Goal: Task Accomplishment & Management: Complete application form

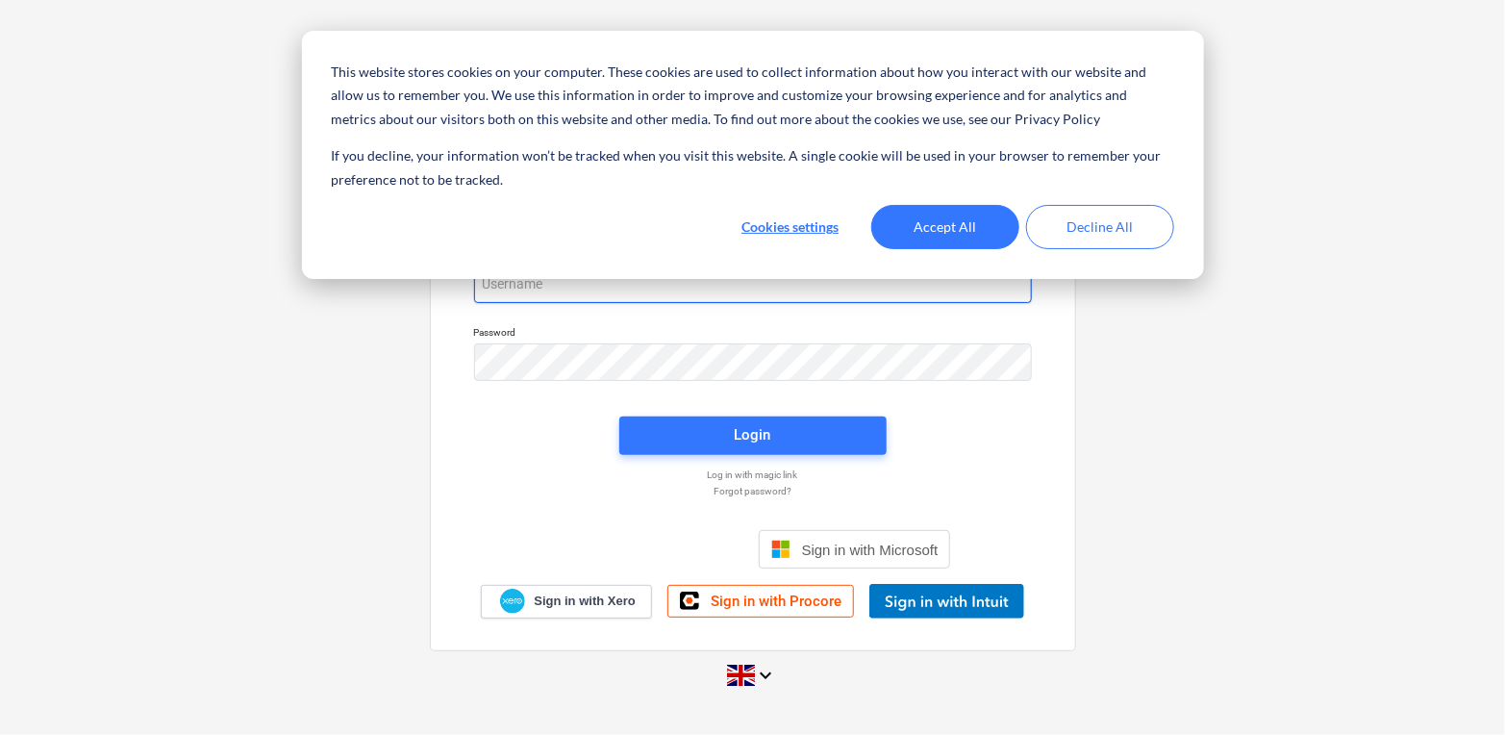
click at [675, 286] on body "This website stores cookies on your computer. These cookies are used to collect…" at bounding box center [752, 367] width 1505 height 735
click at [955, 228] on button "Accept All" at bounding box center [945, 227] width 148 height 44
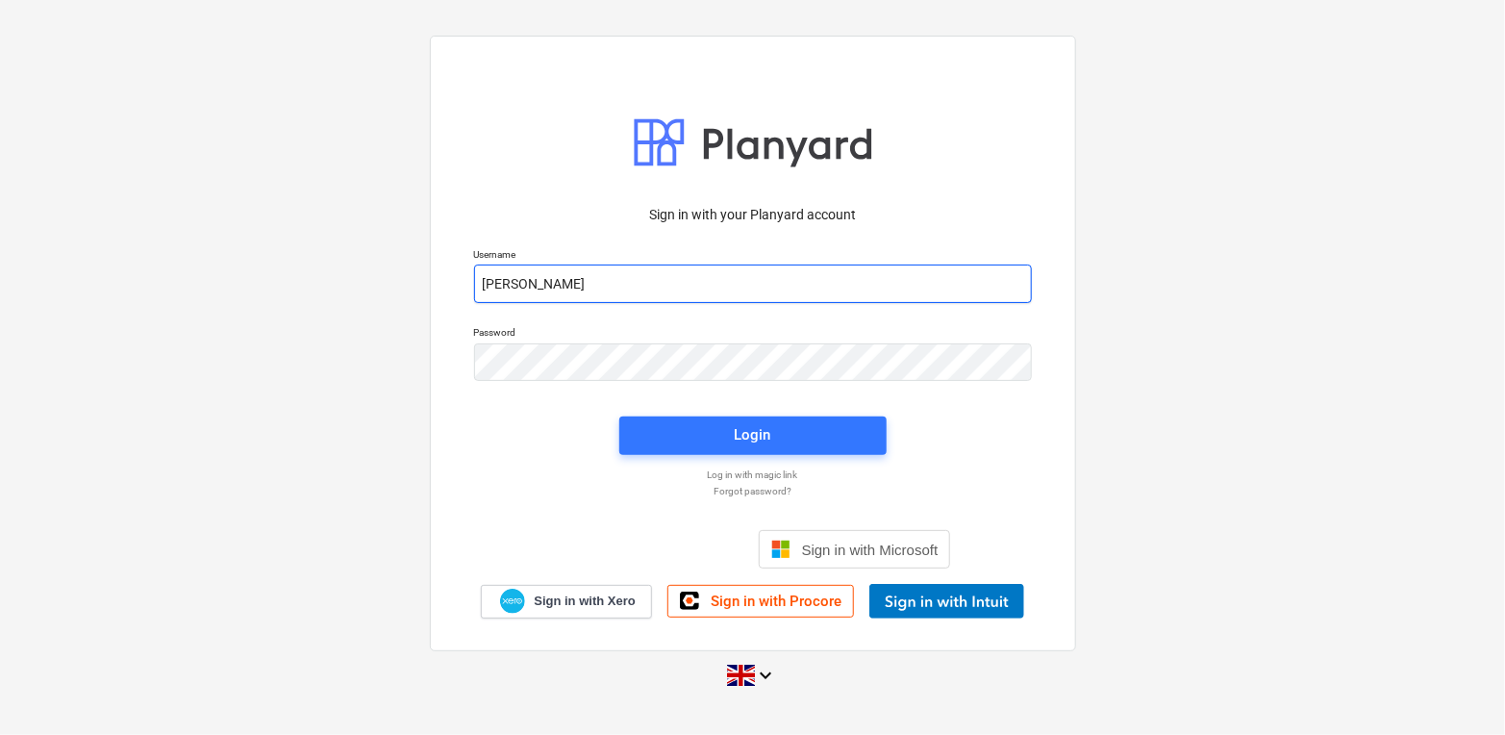
click at [779, 297] on input "[PERSON_NAME]" at bounding box center [753, 284] width 558 height 38
type input "[PERSON_NAME][EMAIL_ADDRESS][DOMAIN_NAME]"
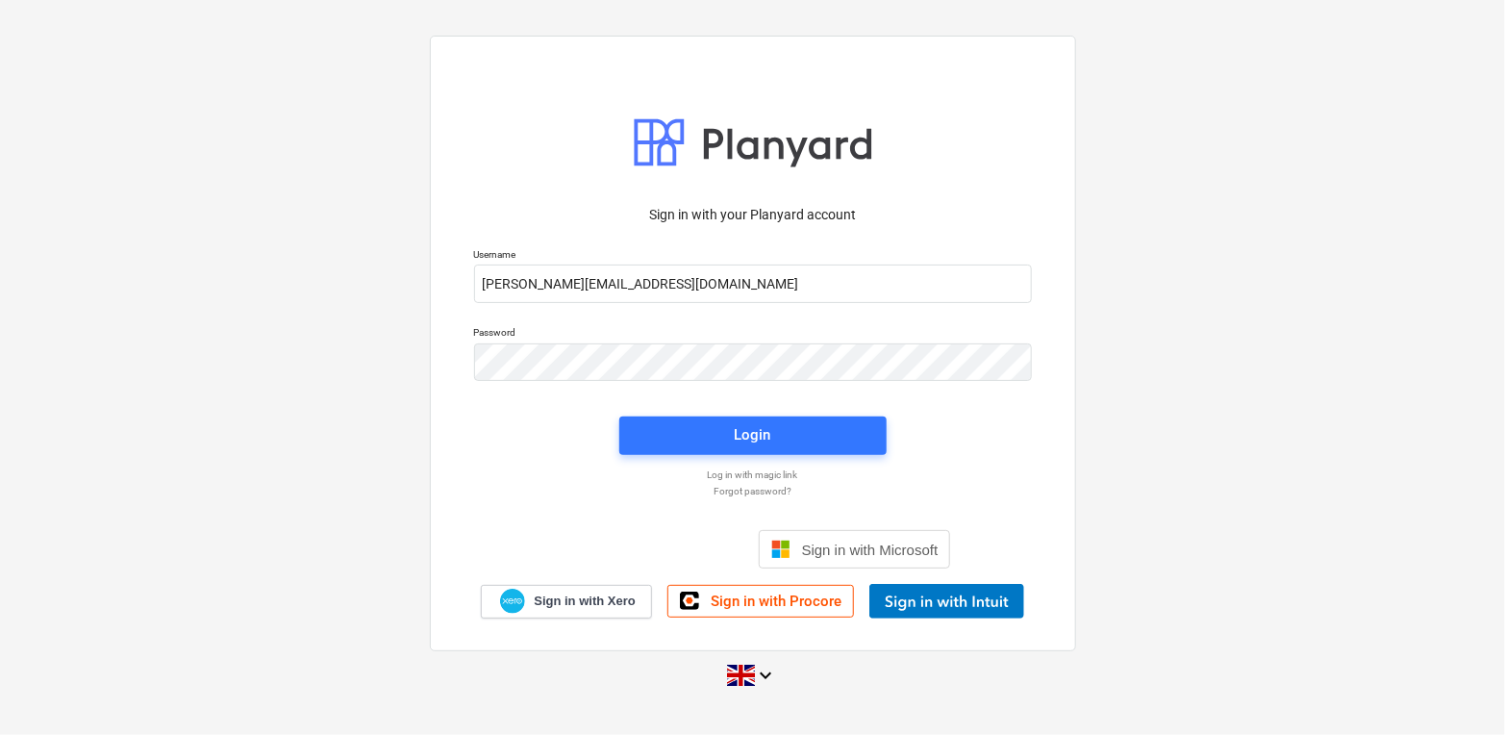
click at [718, 411] on div "Login" at bounding box center [753, 436] width 290 height 62
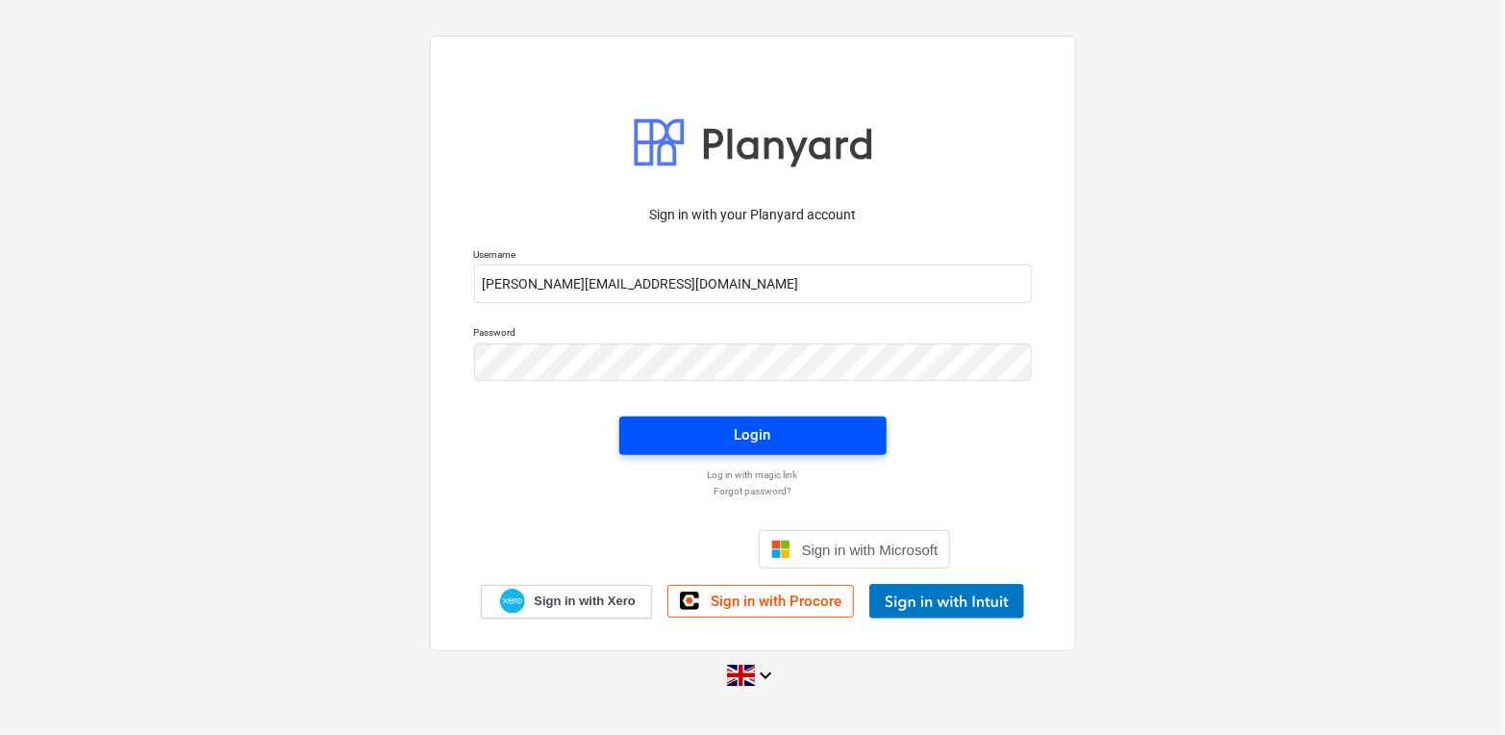
click at [712, 424] on span "Login" at bounding box center [753, 434] width 221 height 25
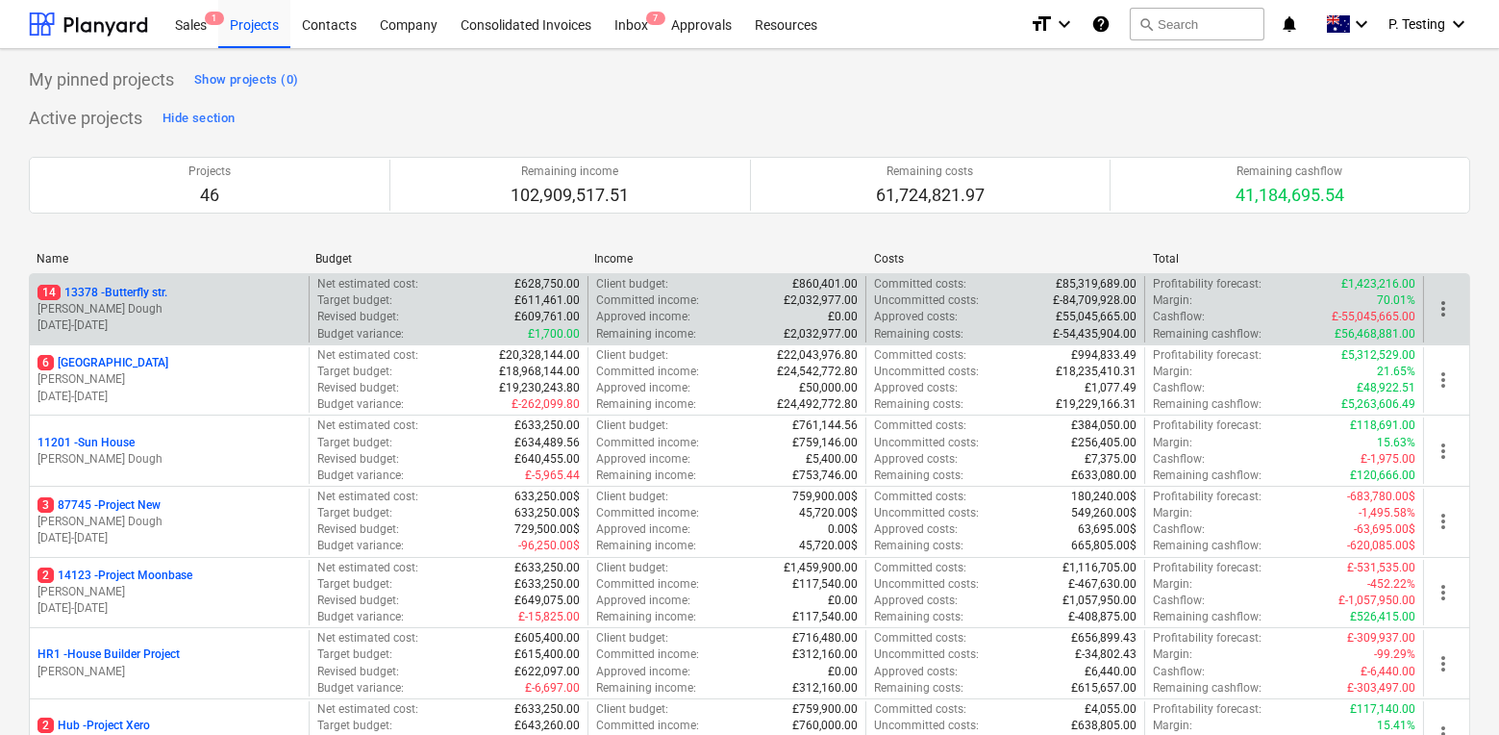
click at [176, 307] on p "[PERSON_NAME] Dough" at bounding box center [170, 309] width 264 height 16
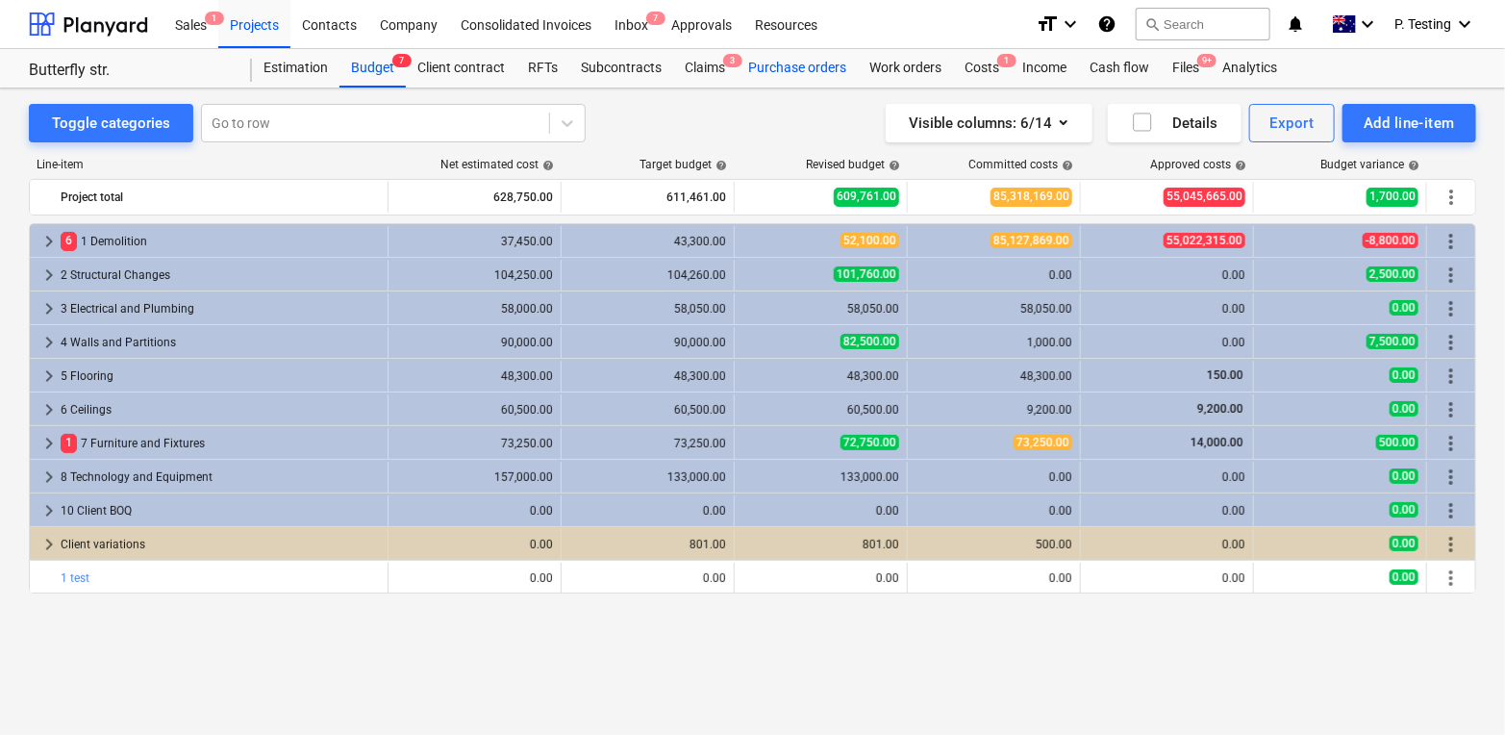
click at [815, 63] on div "Purchase orders" at bounding box center [797, 68] width 121 height 38
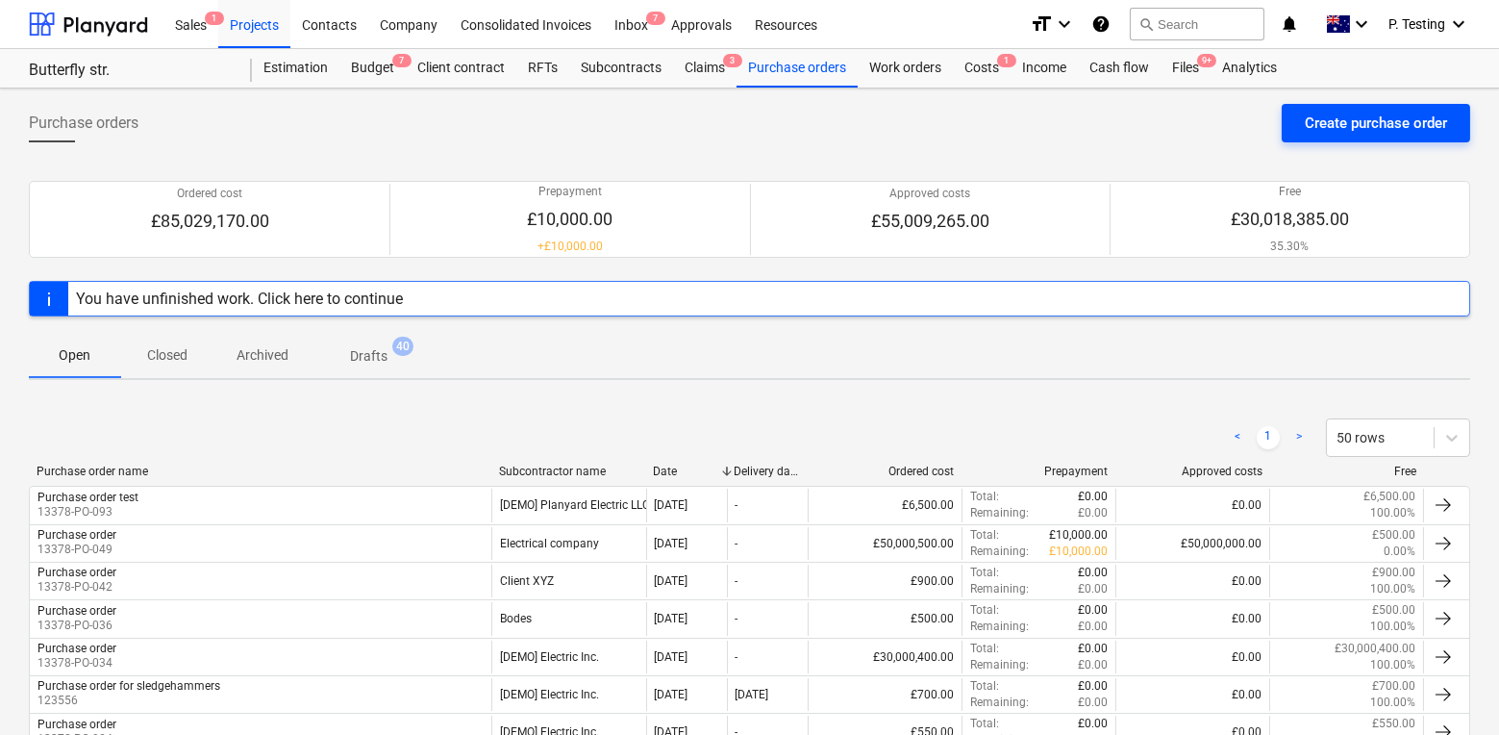
click at [1343, 105] on button "Create purchase order" at bounding box center [1376, 123] width 189 height 38
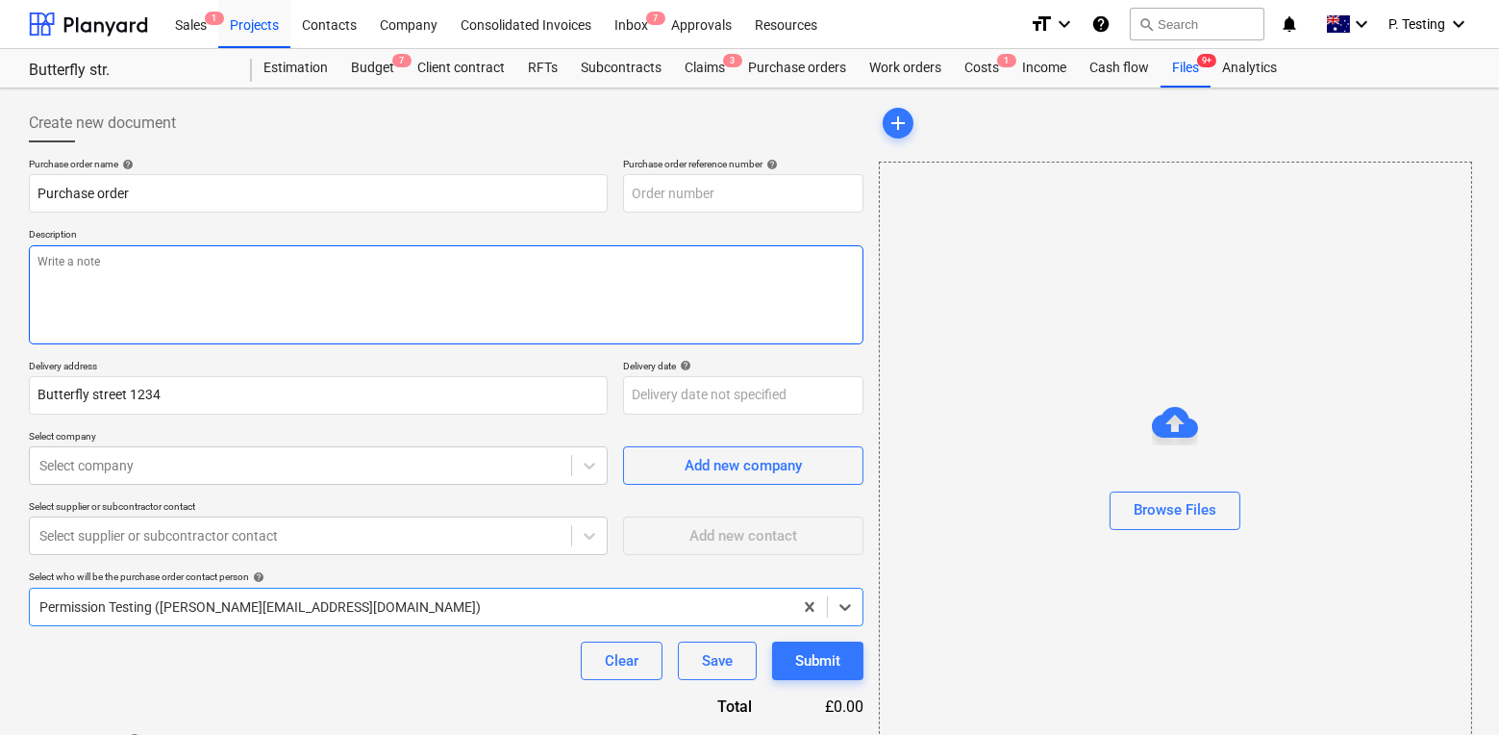
type textarea "x"
type input "13378-PO-096"
click at [478, 302] on textarea at bounding box center [446, 294] width 835 height 99
type textarea "x"
type textarea "a"
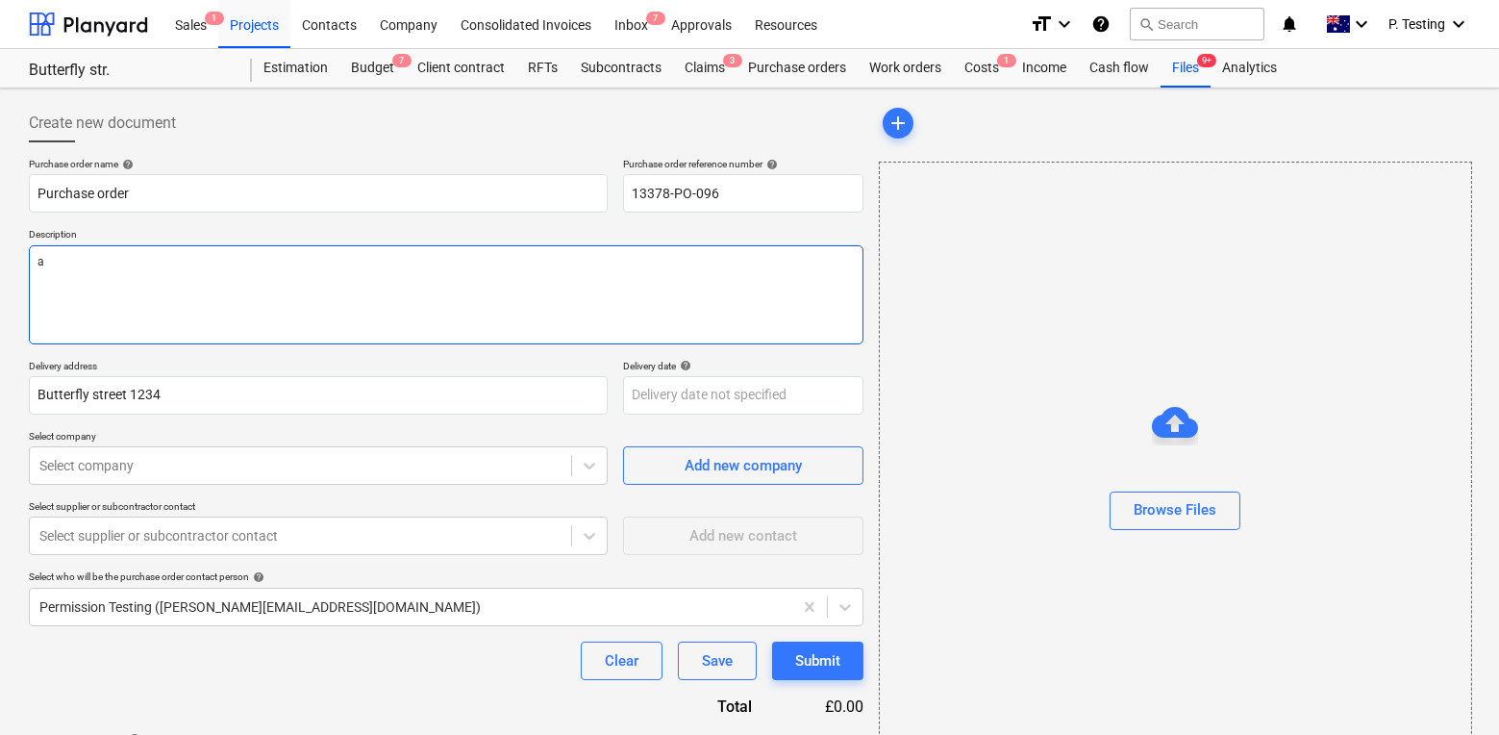
type textarea "x"
type textarea "ad"
type textarea "x"
type textarea "adfs"
type textarea "x"
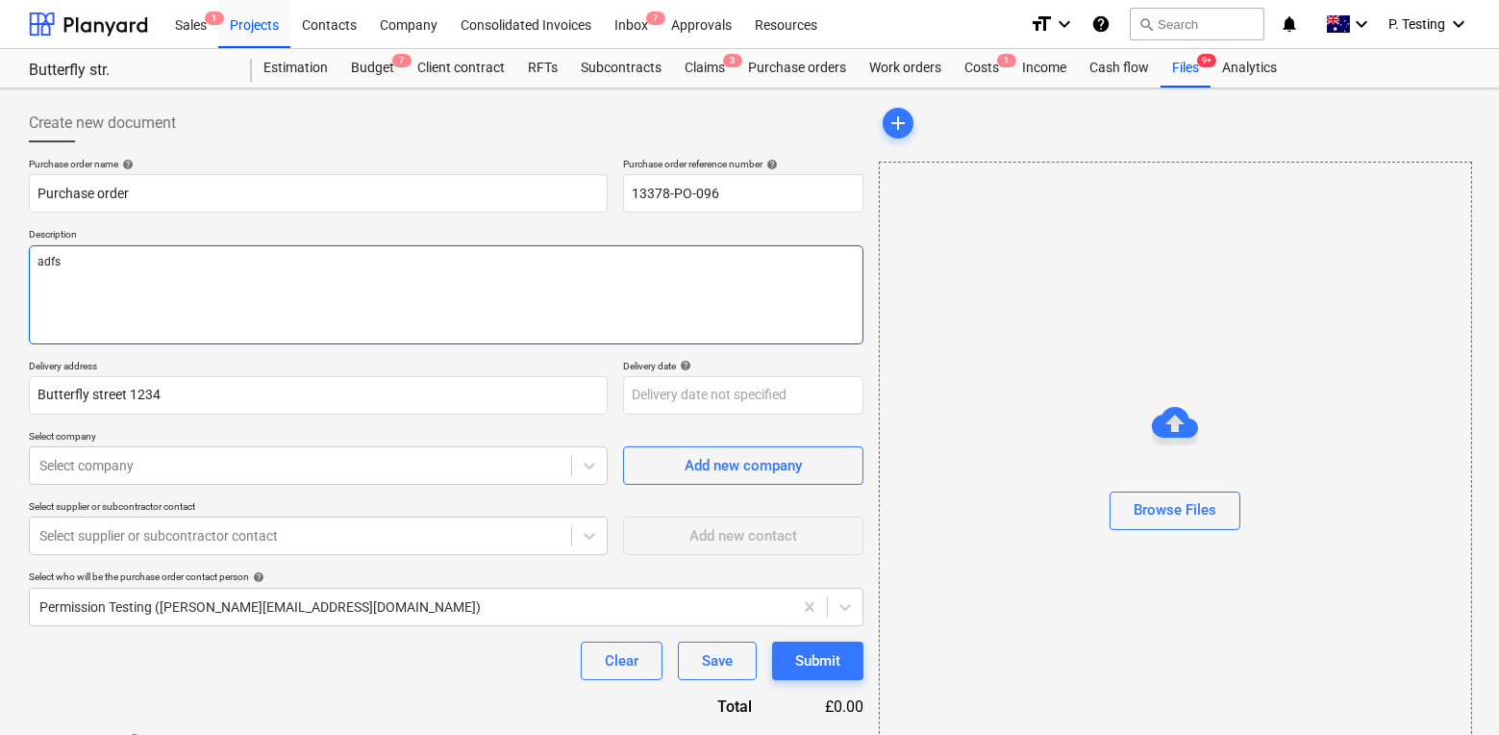
type textarea "adfsd"
type textarea "x"
type textarea "adfsdf"
type textarea "x"
type textarea "adfsdfs"
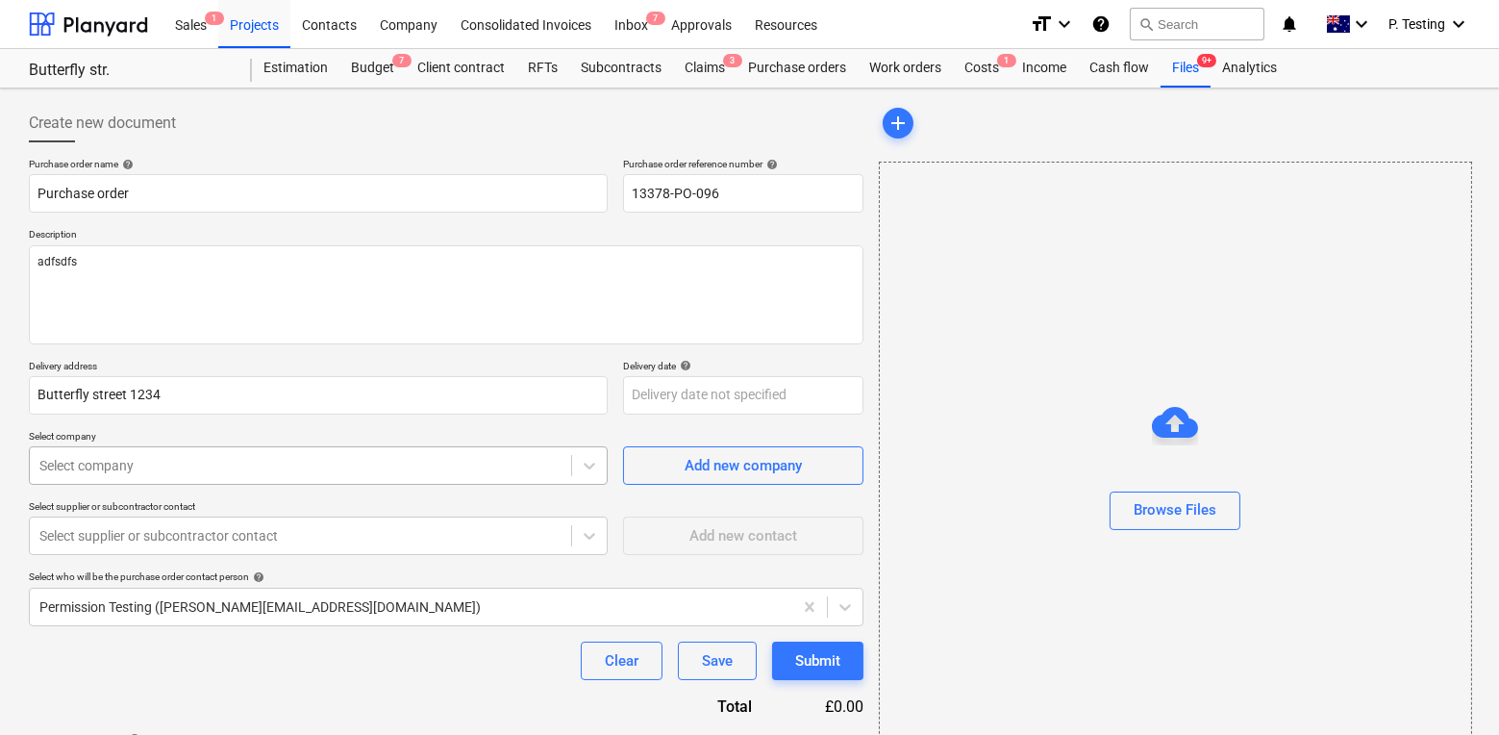
click at [353, 472] on body "This website stores cookies on your computer. These cookies are used to collect…" at bounding box center [749, 367] width 1499 height 735
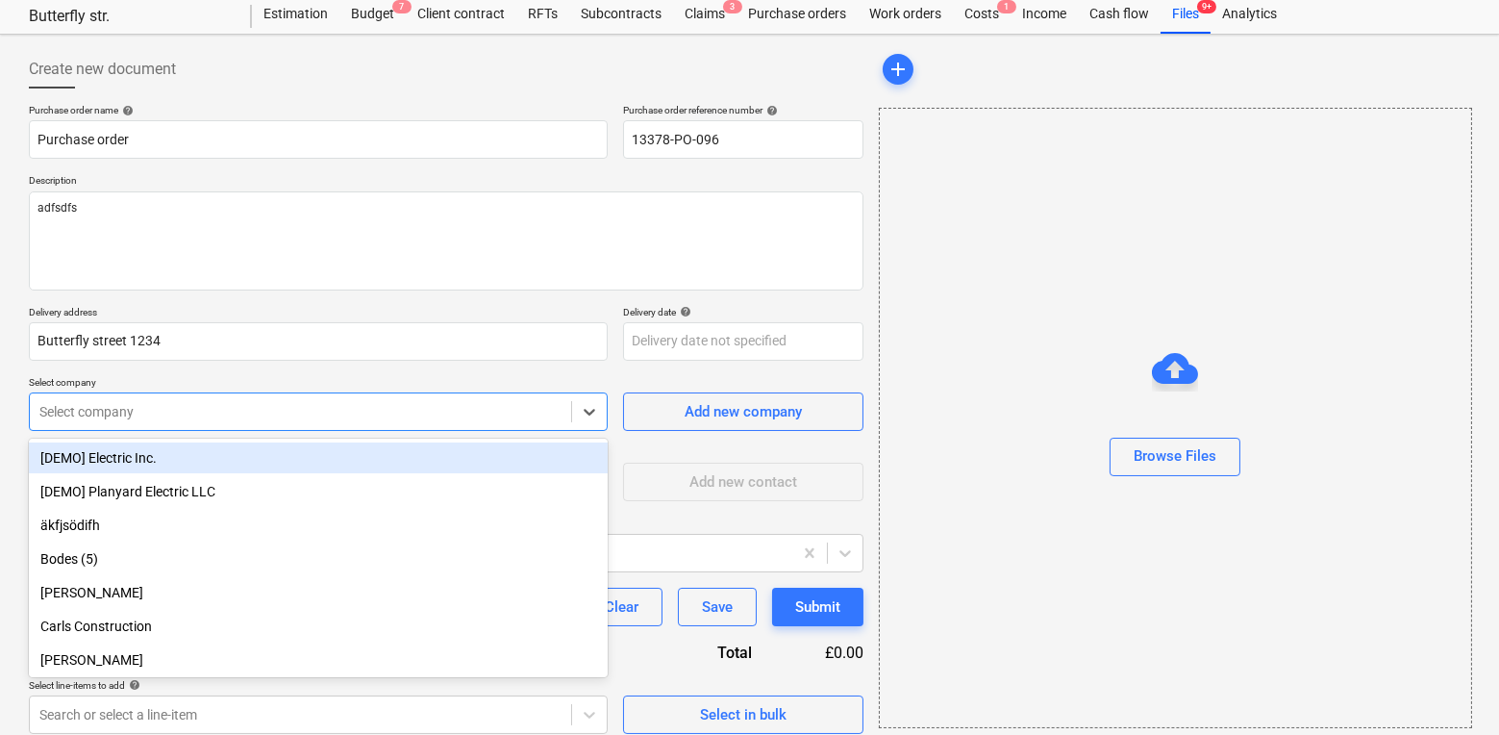
scroll to position [58, 0]
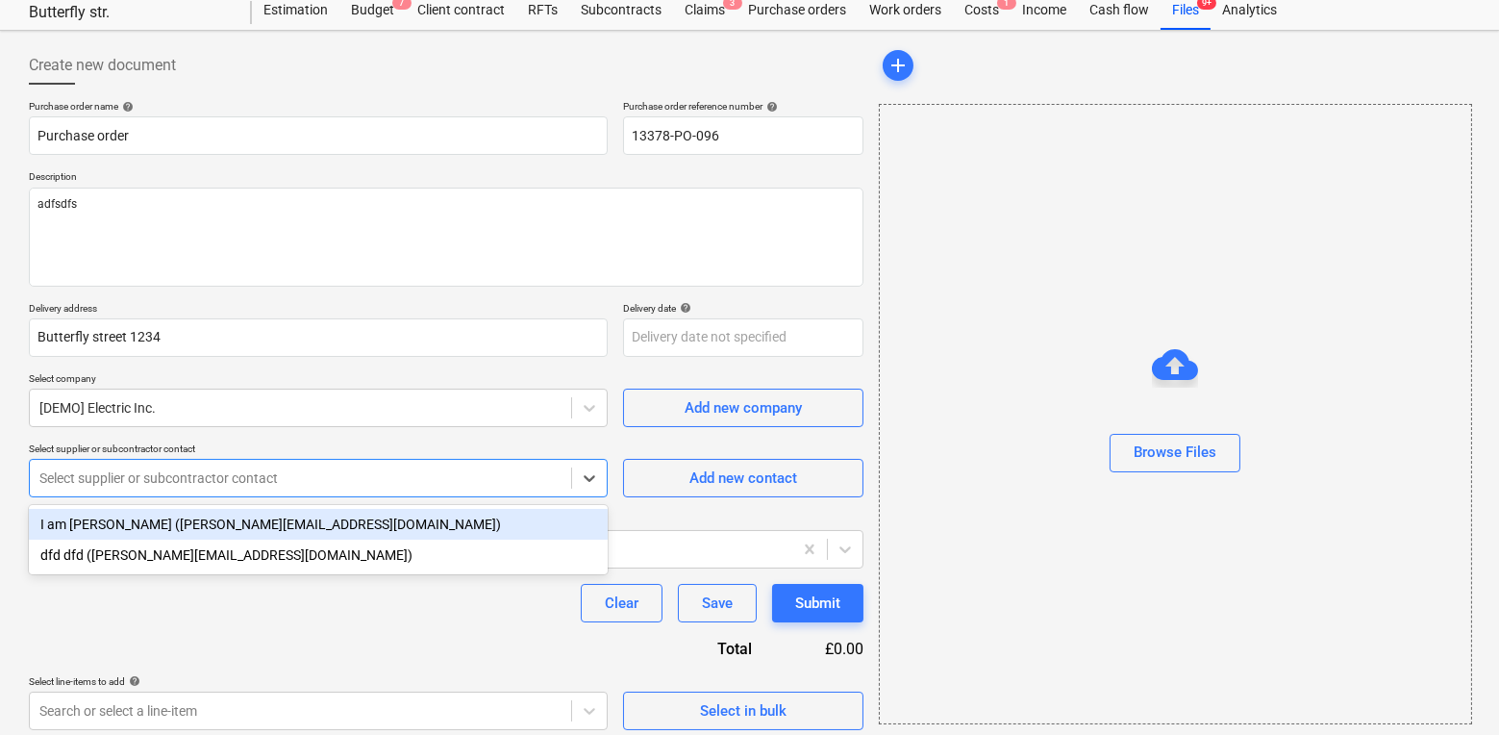
click at [359, 490] on div "Select supplier or subcontractor contact" at bounding box center [301, 478] width 542 height 27
click at [334, 525] on div "I am [PERSON_NAME] ([PERSON_NAME][EMAIL_ADDRESS][DOMAIN_NAME])" at bounding box center [318, 524] width 579 height 31
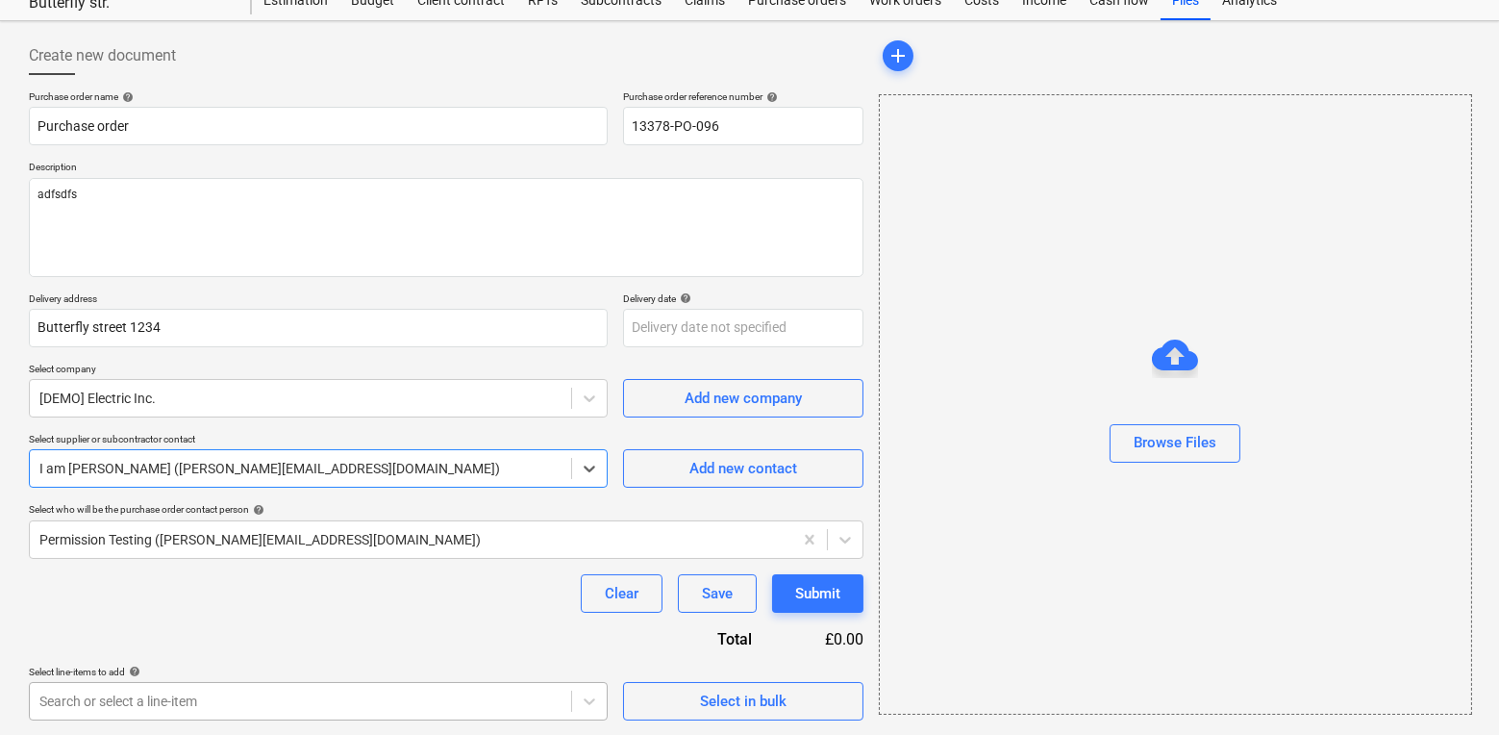
click at [553, 668] on body "This website stores cookies on your computer. These cookies are used to collect…" at bounding box center [749, 300] width 1499 height 735
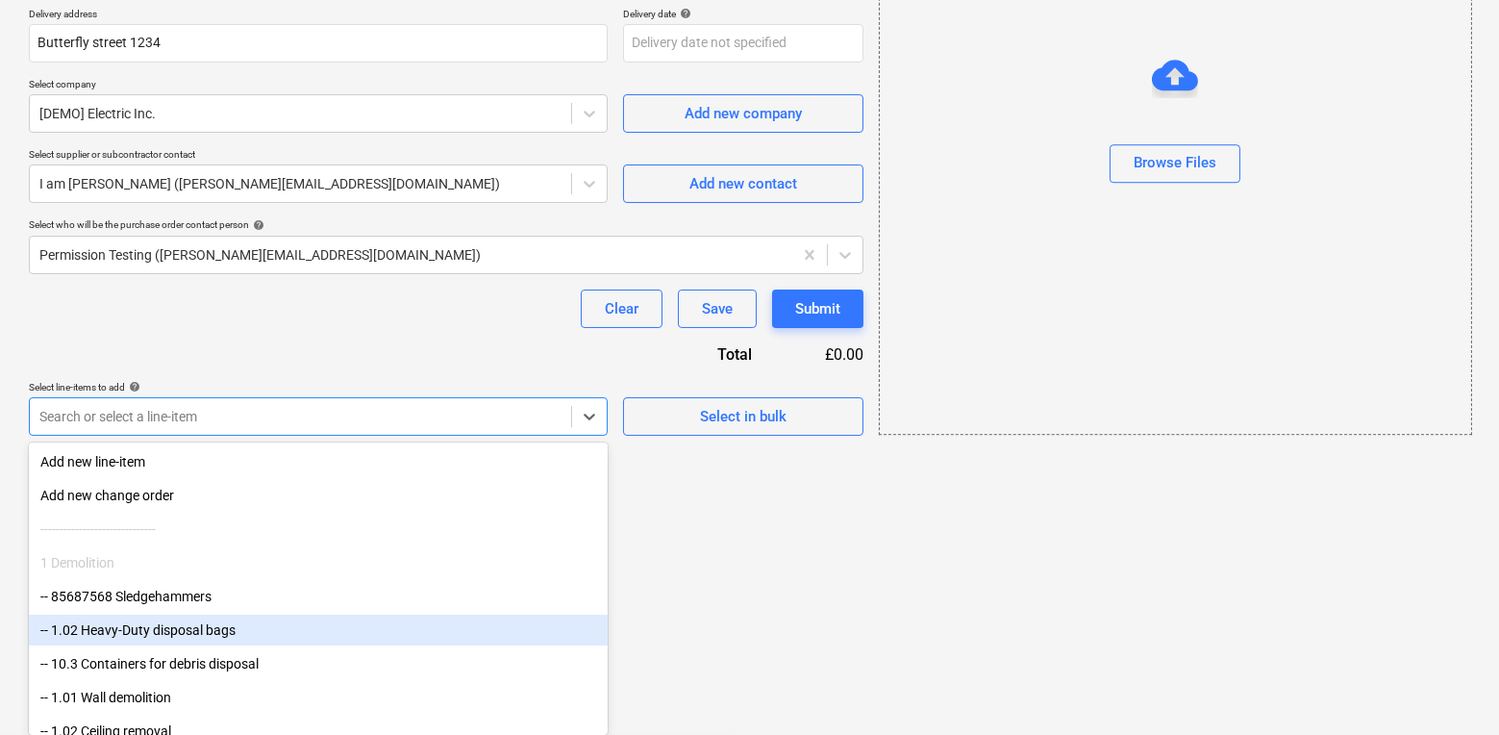
drag, startPoint x: 554, startPoint y: 682, endPoint x: 540, endPoint y: 676, distance: 15.5
click at [483, 639] on div "-- 1.02 Heavy-Duty disposal bags" at bounding box center [318, 630] width 579 height 31
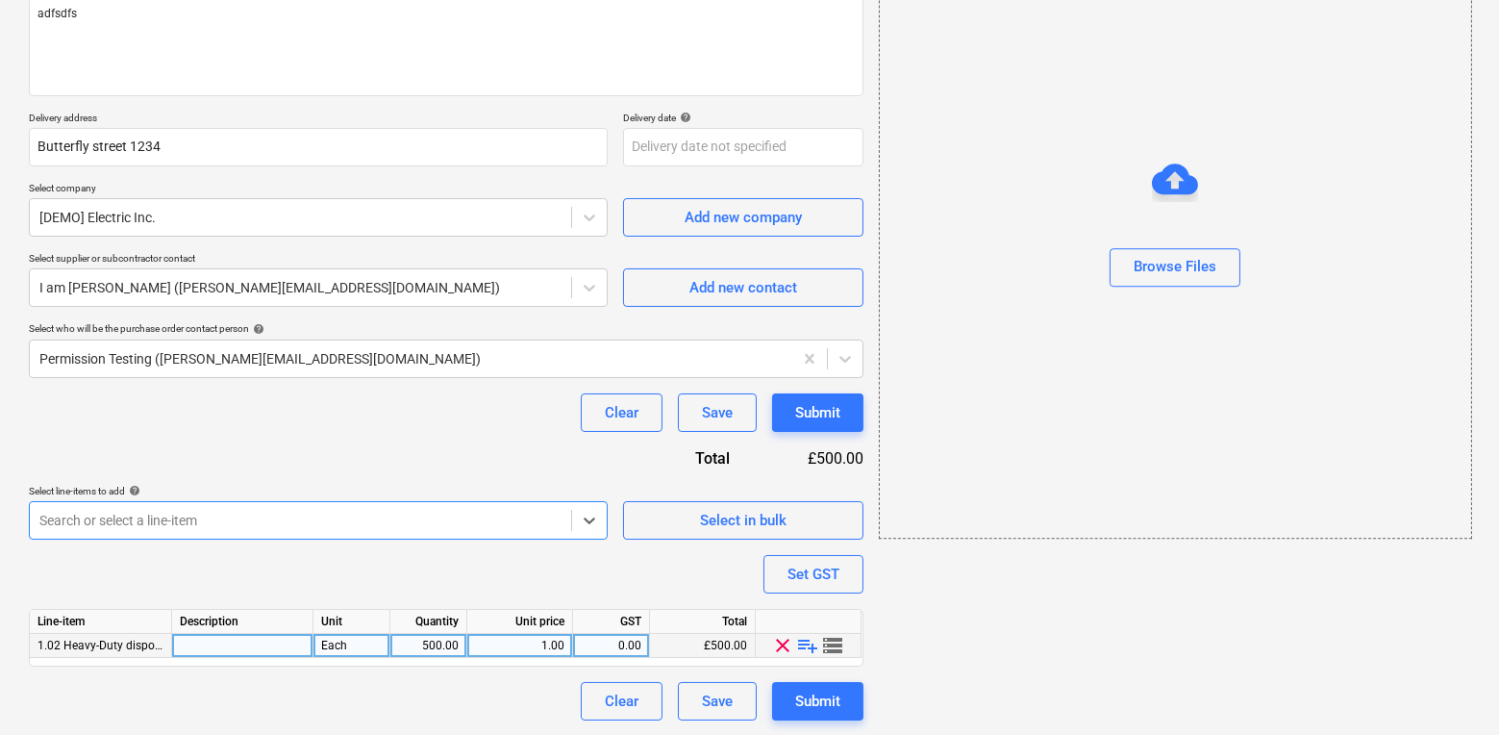
type textarea "x"
click at [568, 642] on div "1.00" at bounding box center [520, 646] width 106 height 24
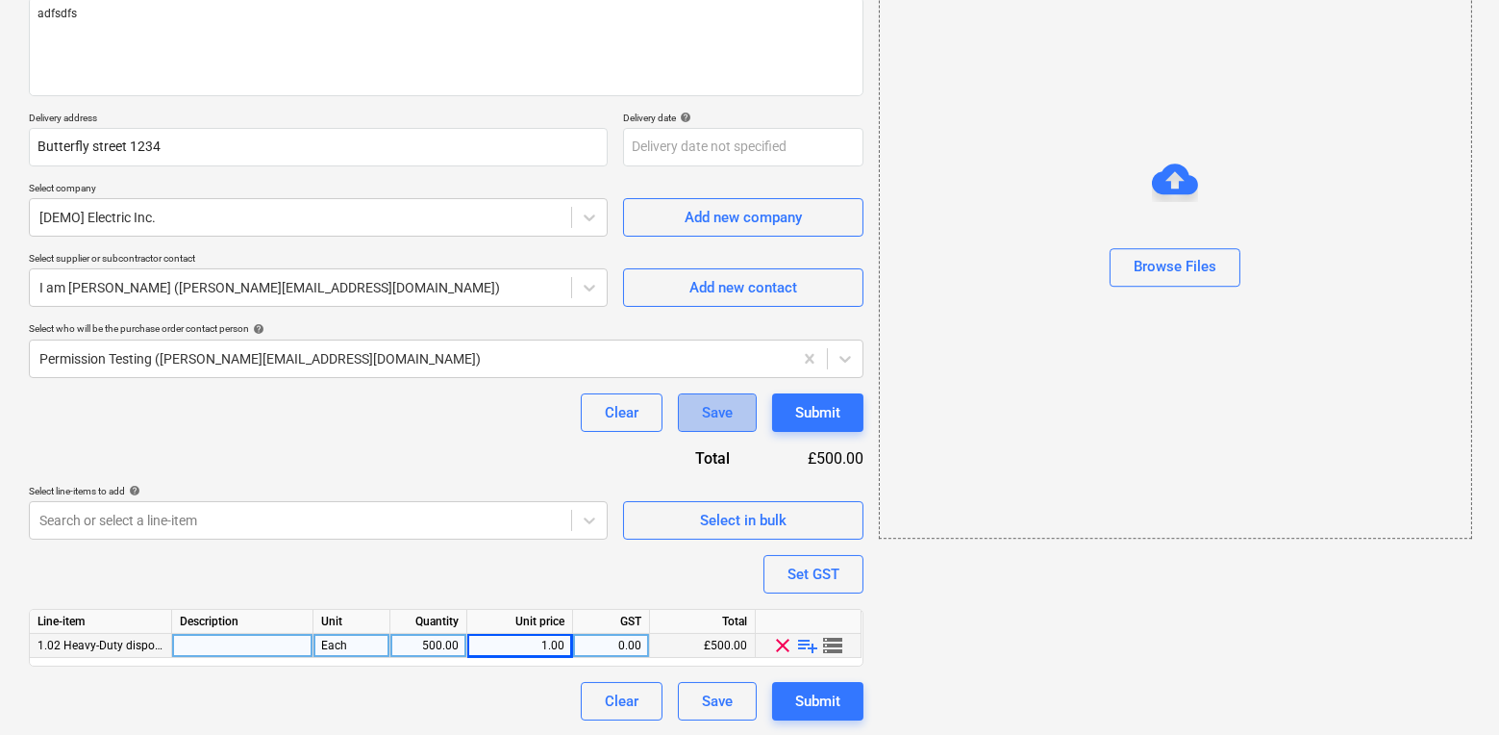
click at [725, 418] on div "Save" at bounding box center [717, 412] width 31 height 25
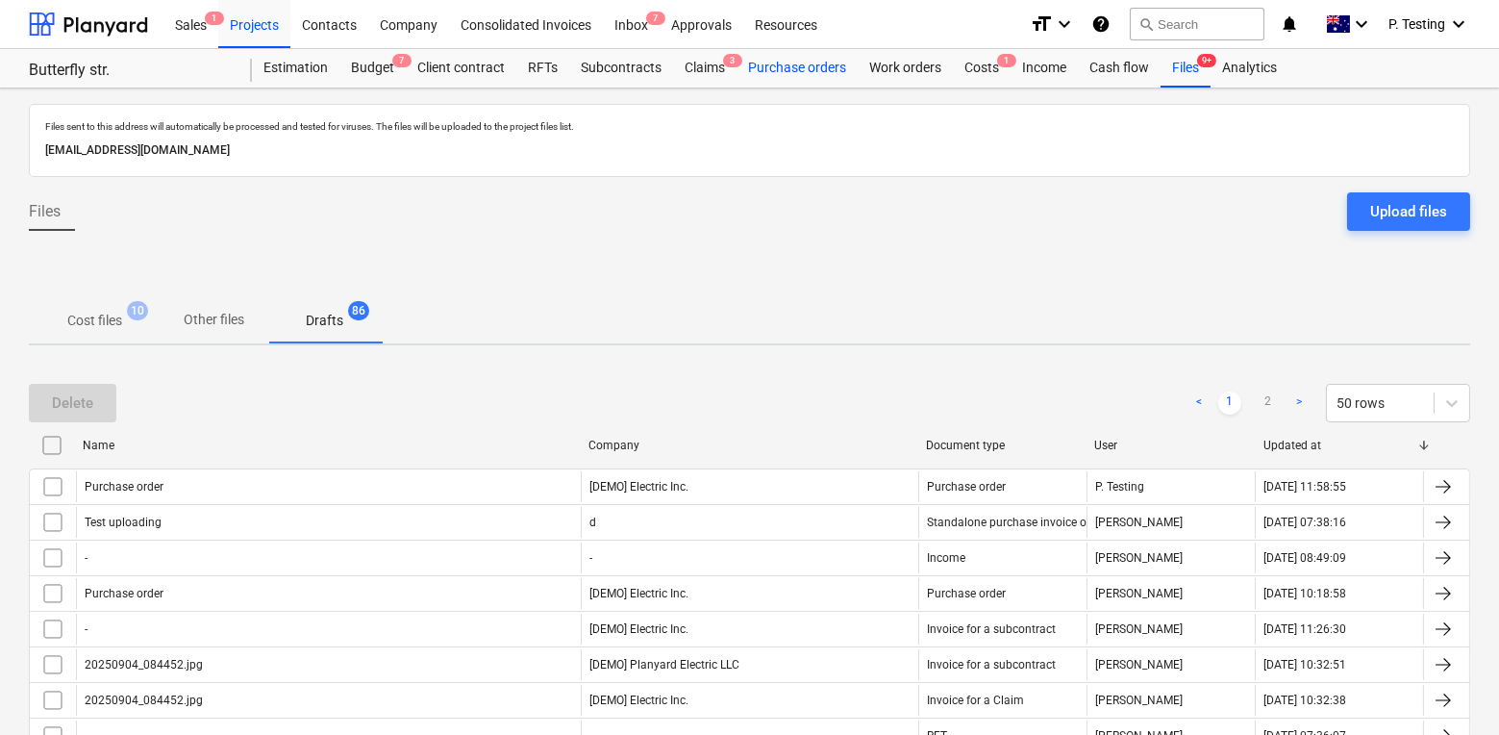
click at [812, 70] on div "Purchase orders" at bounding box center [797, 68] width 121 height 38
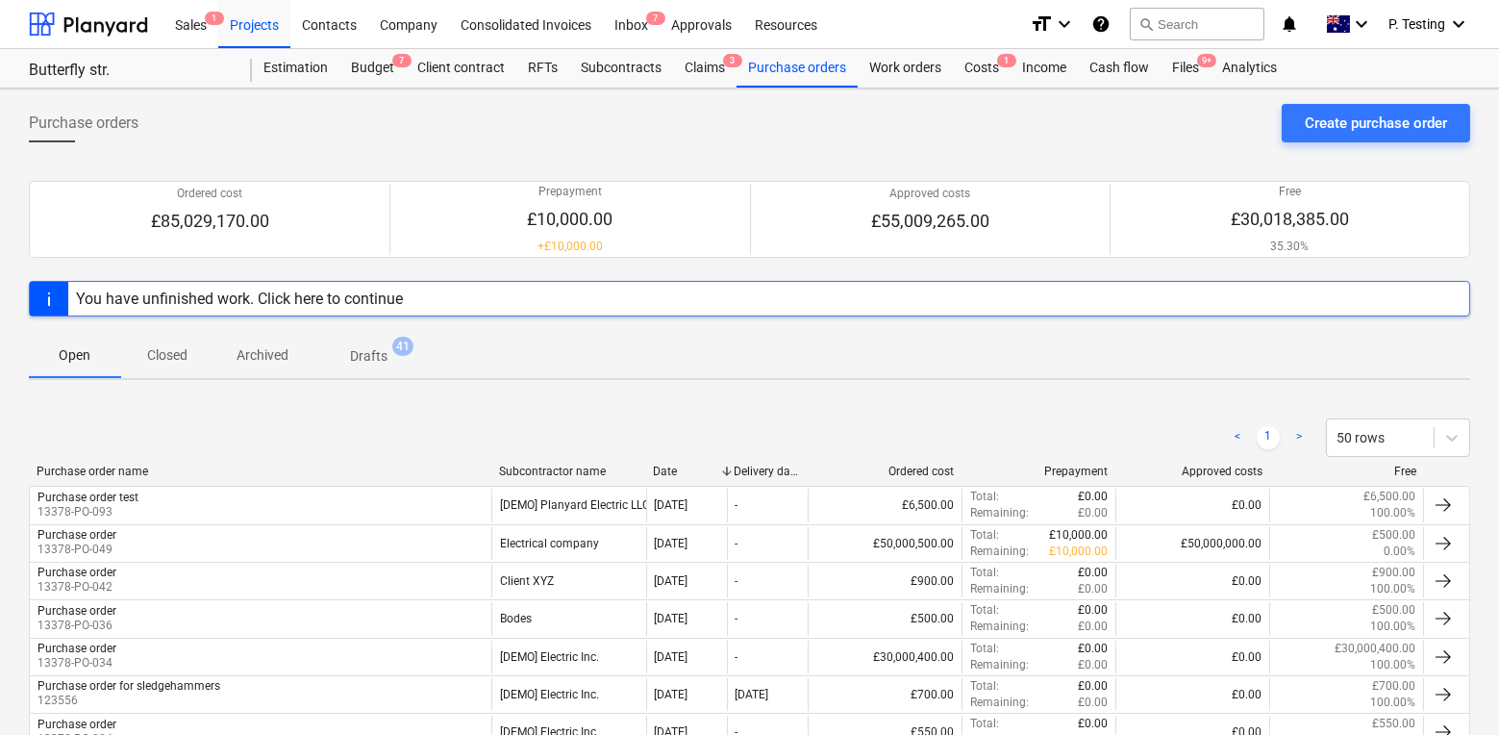
click at [391, 364] on span "Drafts 41" at bounding box center [369, 356] width 68 height 20
